Goal: Information Seeking & Learning: Learn about a topic

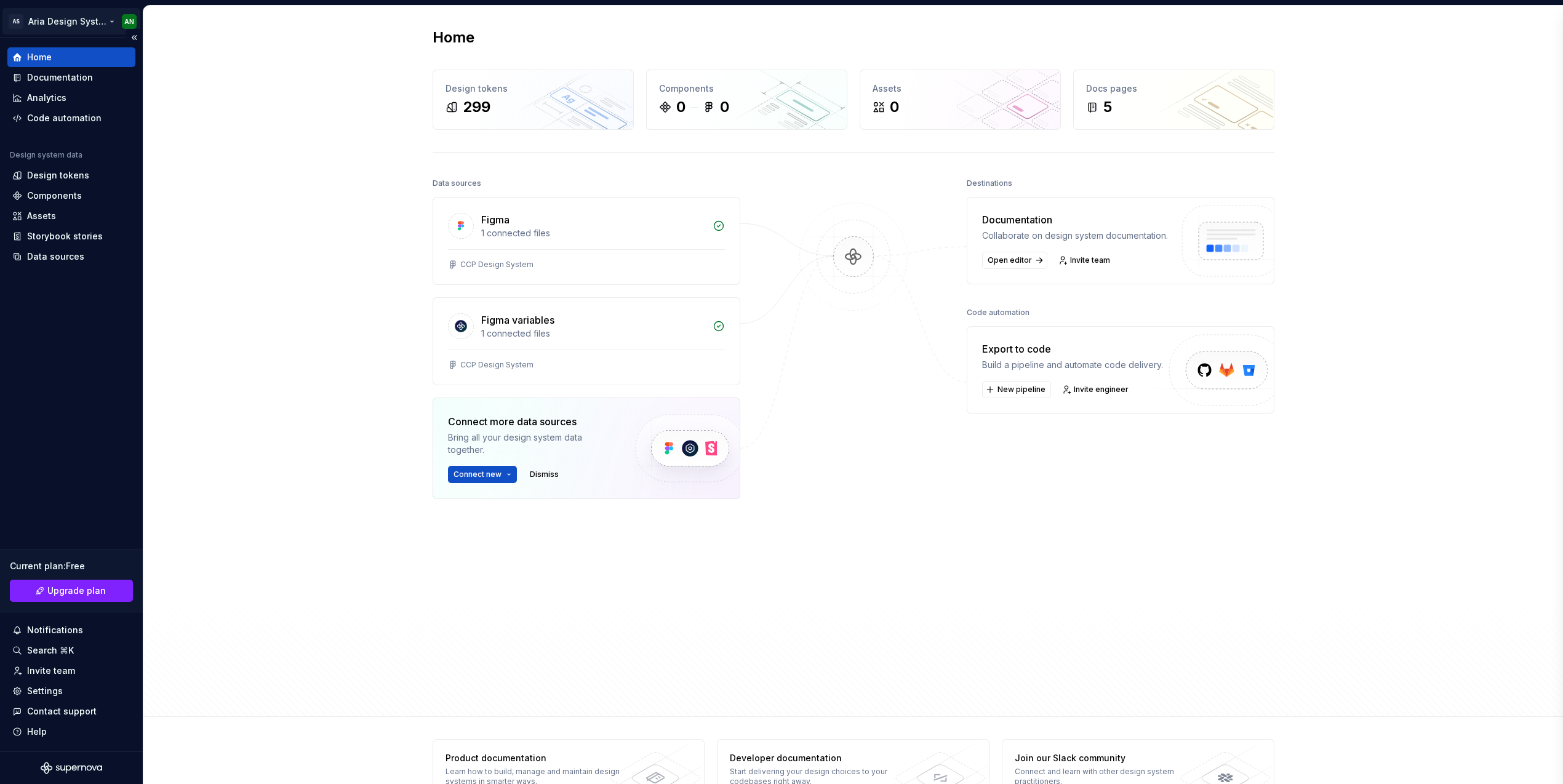
click at [107, 19] on html "AS Aria Design System AN Home Documentation Analytics Code automation Design sy…" at bounding box center [782, 392] width 1563 height 784
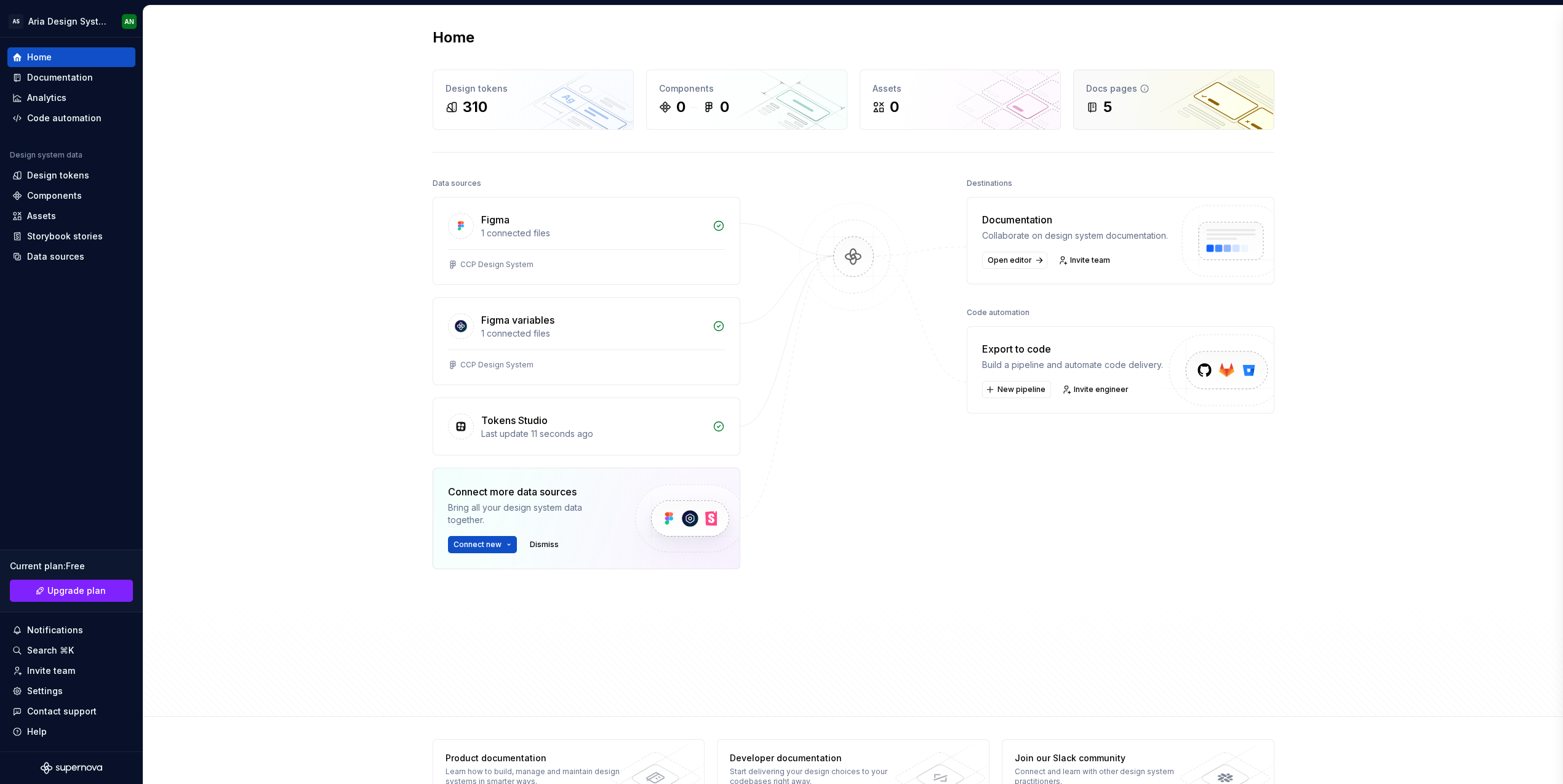
click at [1149, 106] on div "5" at bounding box center [1174, 106] width 176 height 20
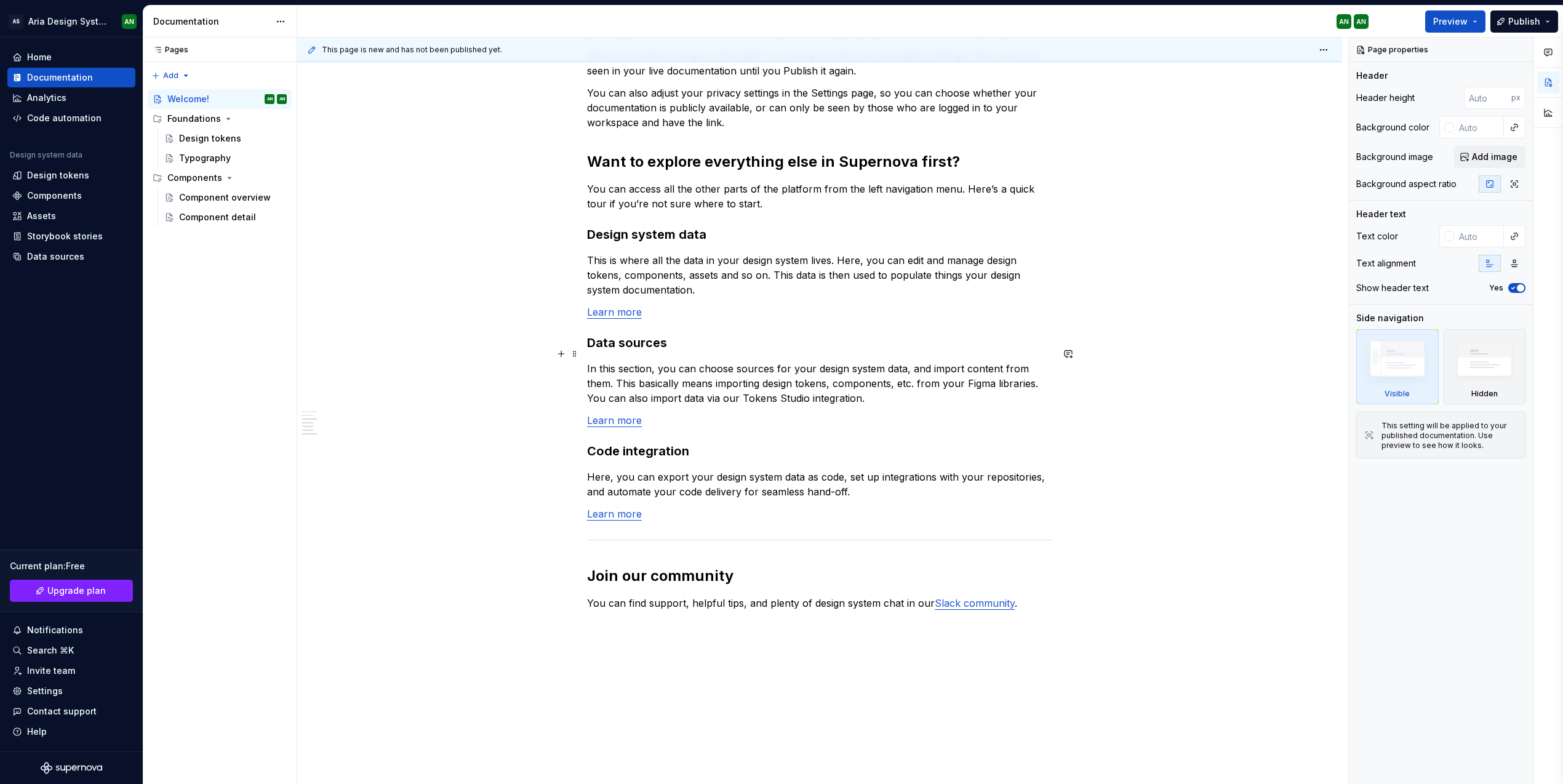
scroll to position [749, 0]
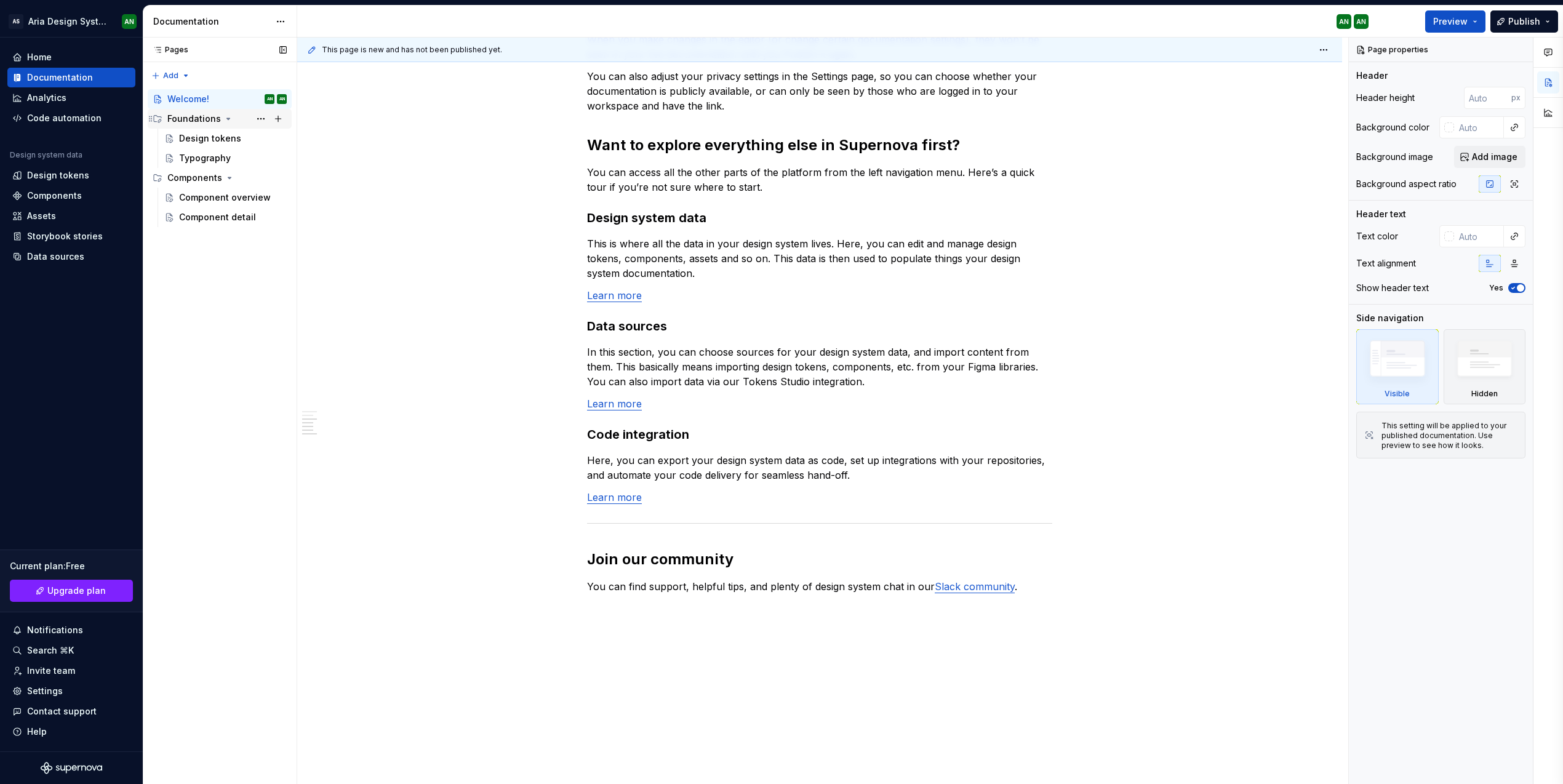
click at [190, 118] on div "Foundations" at bounding box center [195, 118] width 54 height 12
click at [197, 116] on div "Foundations" at bounding box center [195, 118] width 54 height 12
click at [193, 137] on div "Design tokens" at bounding box center [210, 139] width 62 height 12
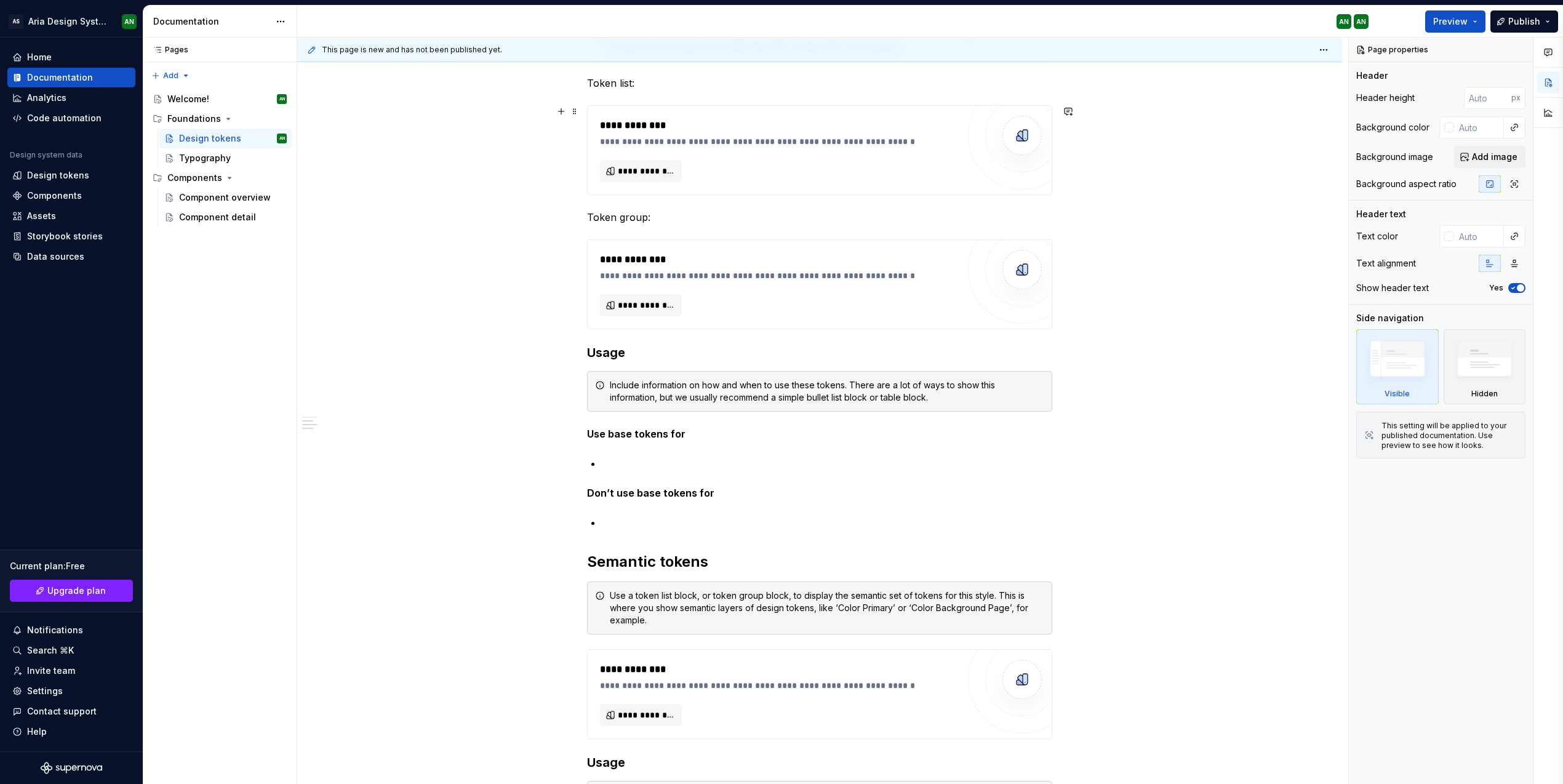
scroll to position [327, 0]
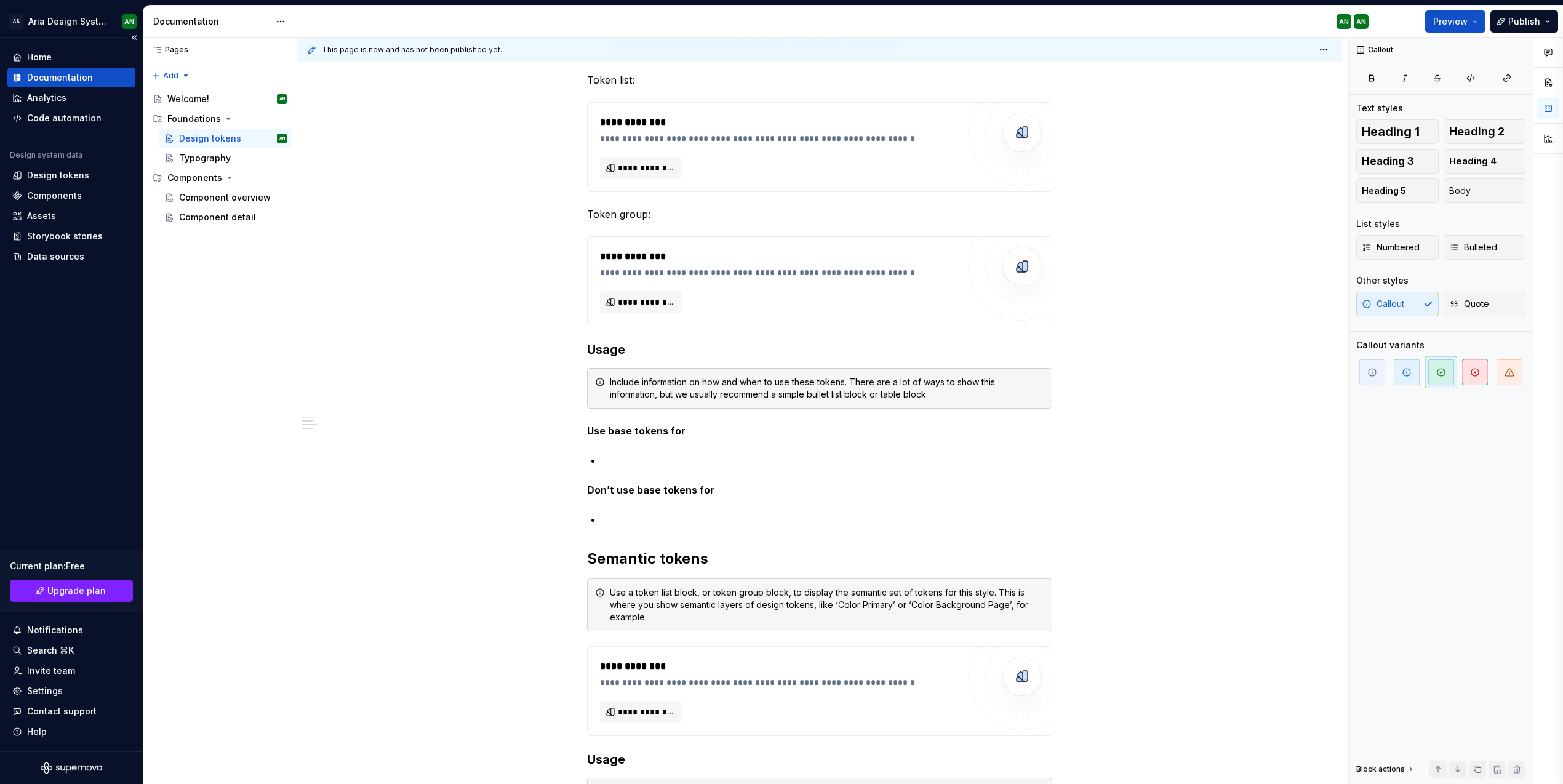
type textarea "*"
